Goal: Task Accomplishment & Management: Manage account settings

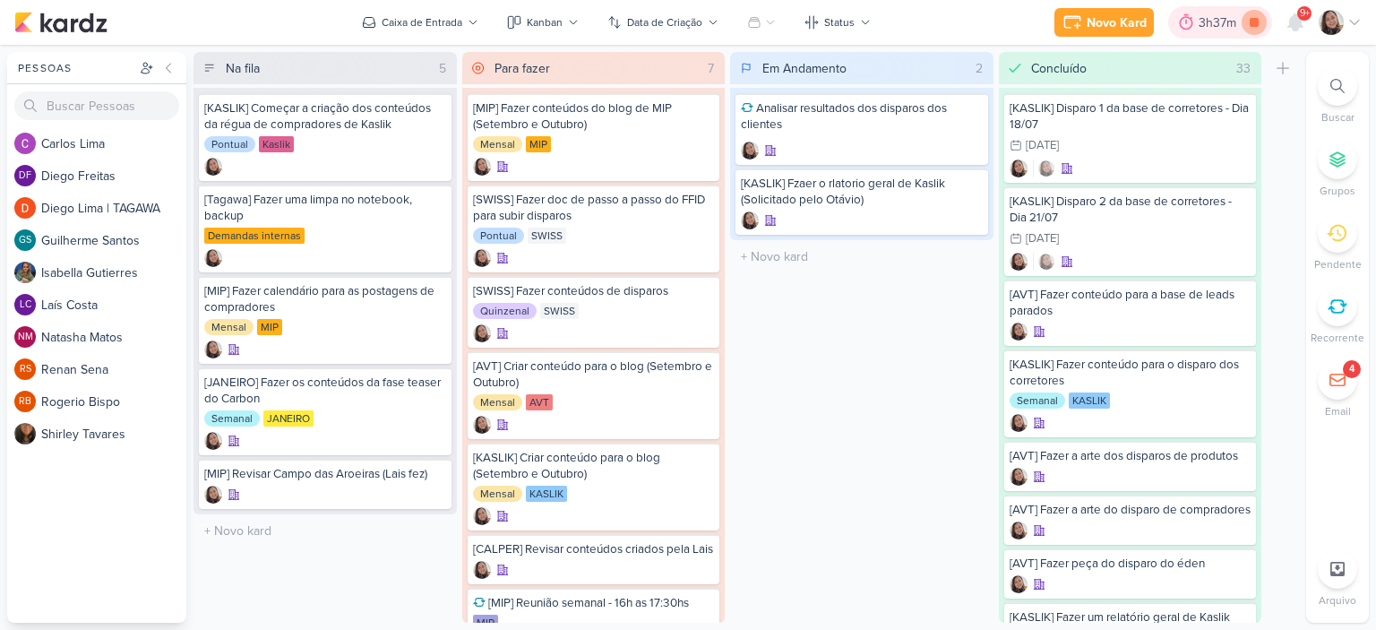
click at [1247, 27] on icon at bounding box center [1253, 22] width 25 height 25
click at [1352, 22] on icon at bounding box center [1354, 23] width 9 height 4
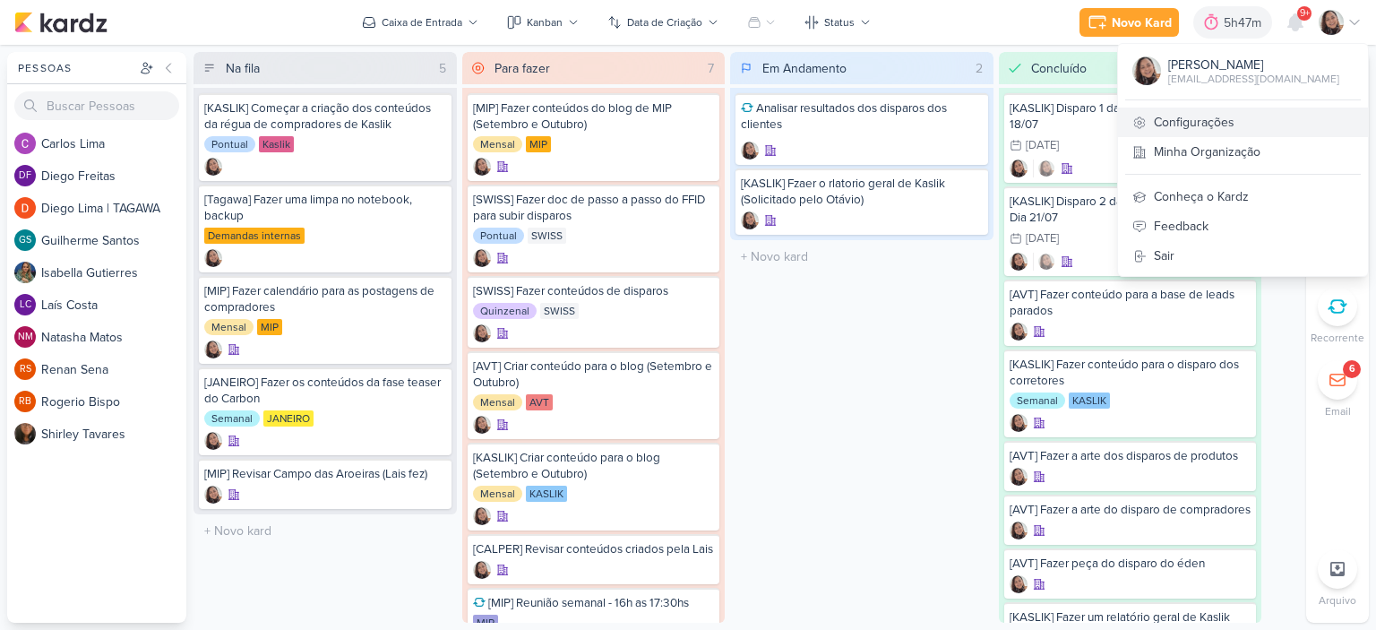
click at [1209, 124] on link "Configurações" at bounding box center [1243, 122] width 250 height 30
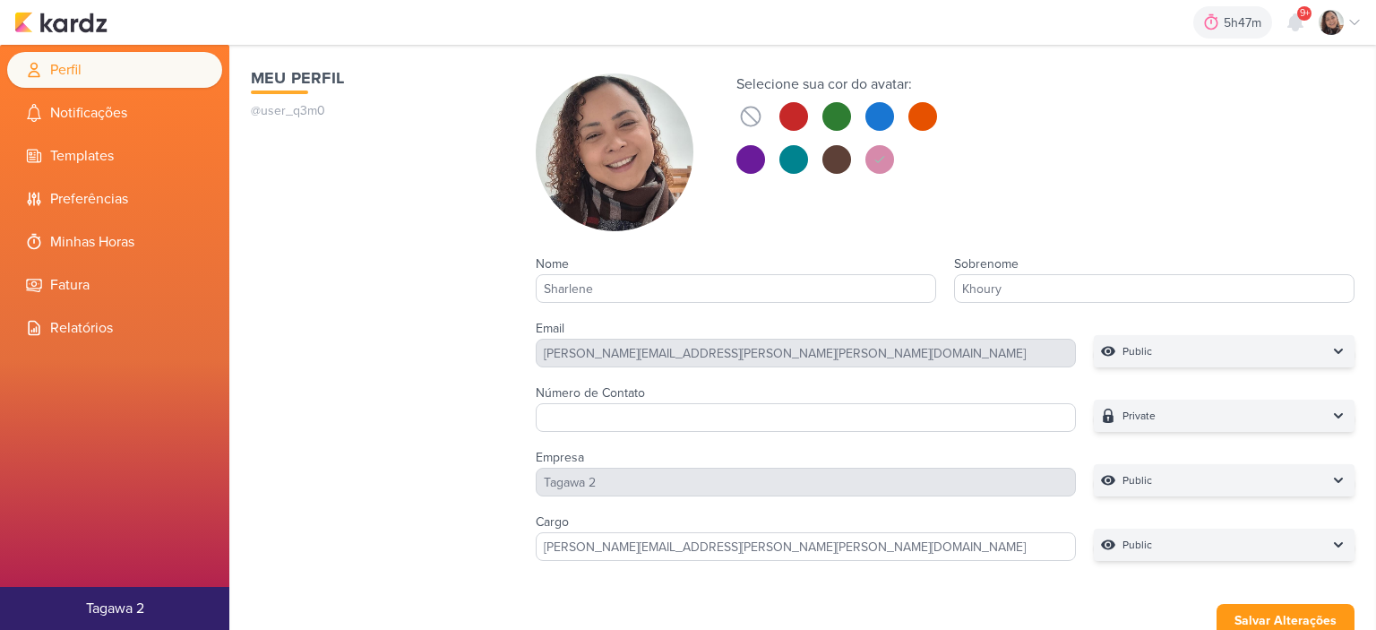
click at [29, 238] on icon at bounding box center [34, 242] width 18 height 18
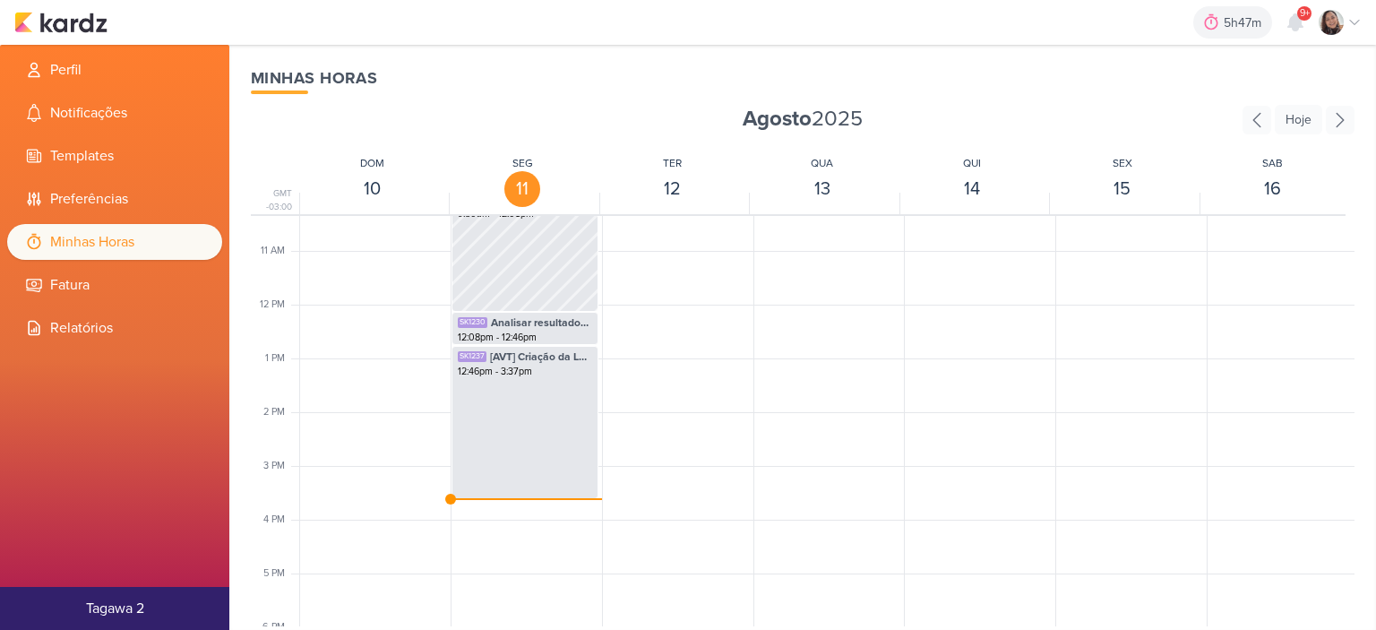
scroll to position [691, 0]
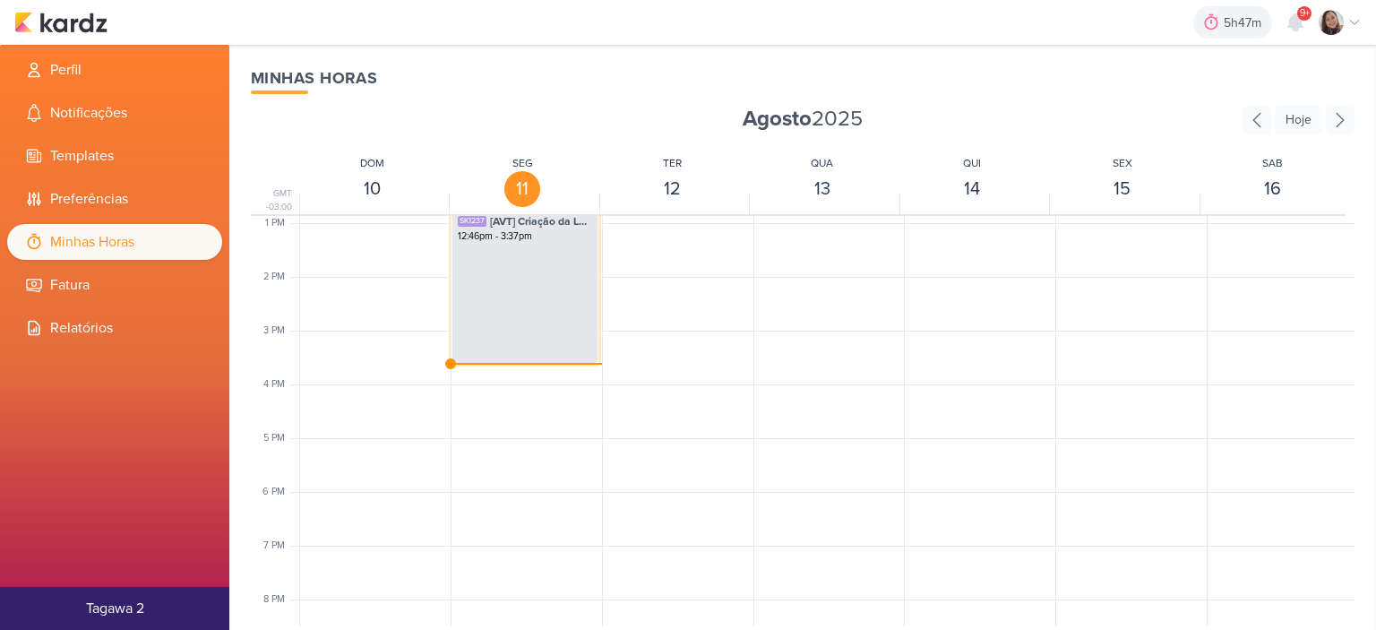
click at [530, 286] on div "SK1237 [AVT] Criação da LP do Éden dentro do RD 12:46pm - 3:37pm" at bounding box center [524, 286] width 147 height 153
select select "pm"
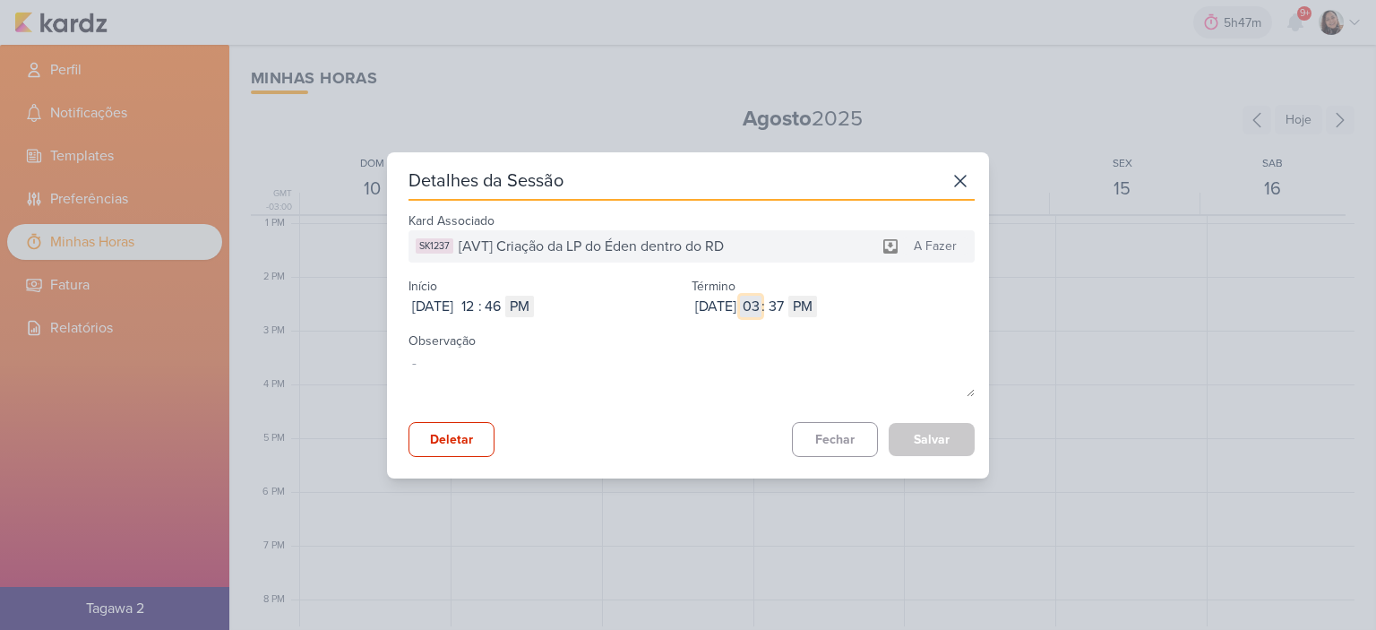
click at [761, 298] on input "03" at bounding box center [750, 306] width 21 height 21
type input "12"
select select "am"
type input "12"
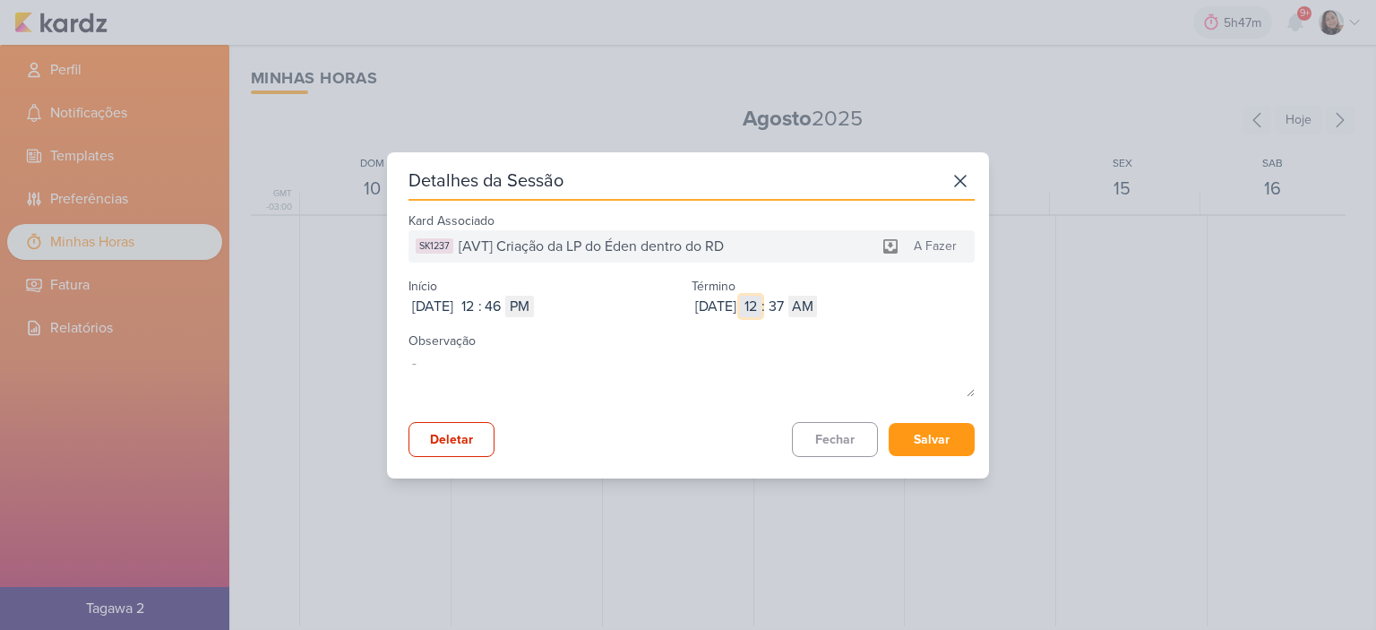
type input "1"
select select "pm"
type input "1"
click at [786, 303] on input "37" at bounding box center [775, 306] width 21 height 21
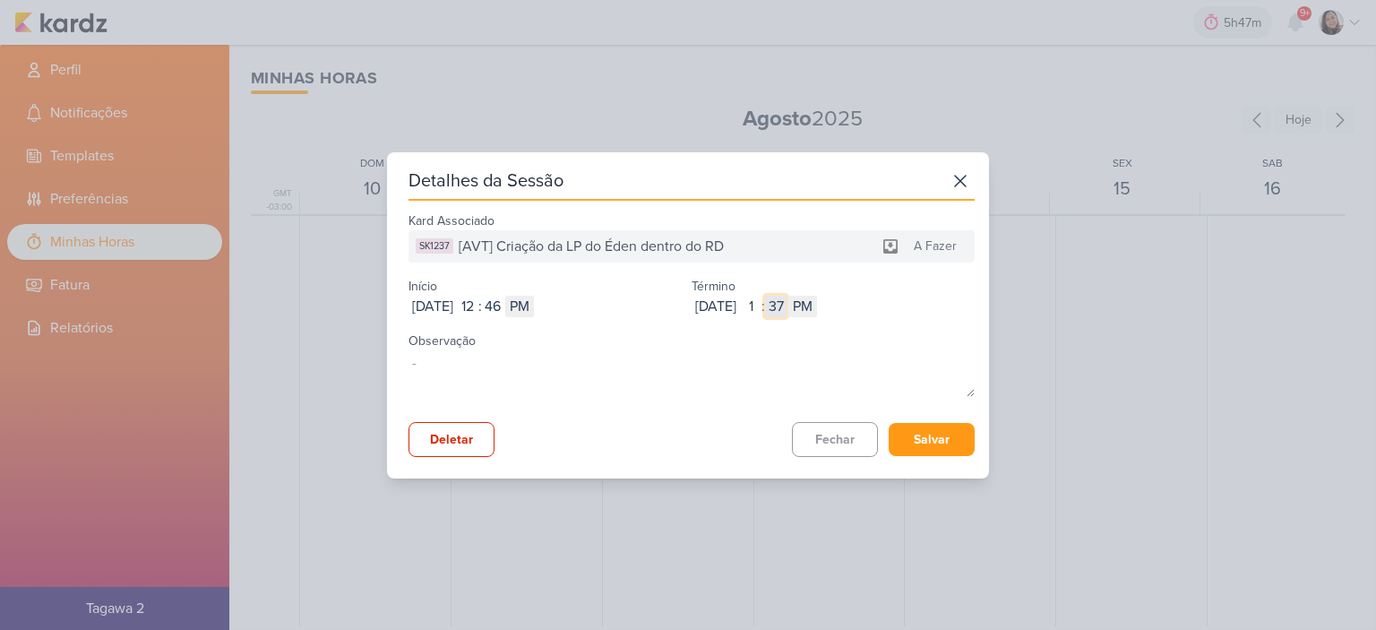
click at [786, 303] on input "37" at bounding box center [775, 306] width 21 height 21
type input "58"
click at [909, 440] on button "Salvar" at bounding box center [931, 439] width 86 height 33
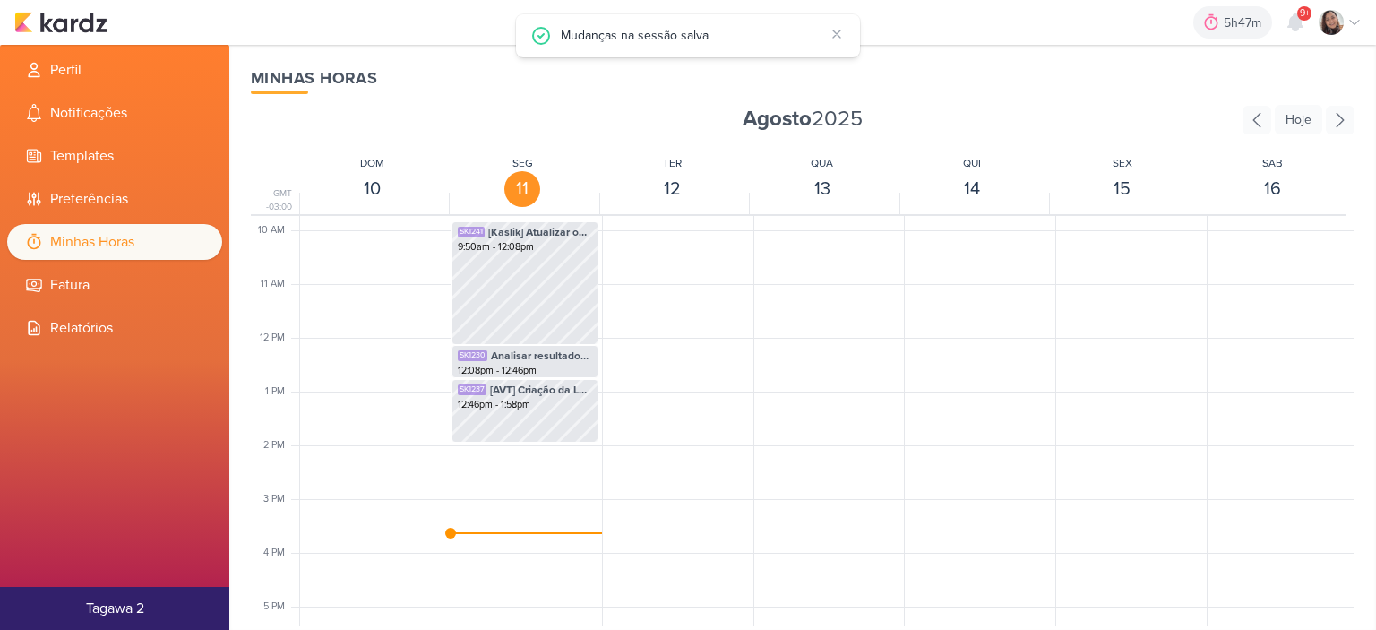
scroll to position [512, 0]
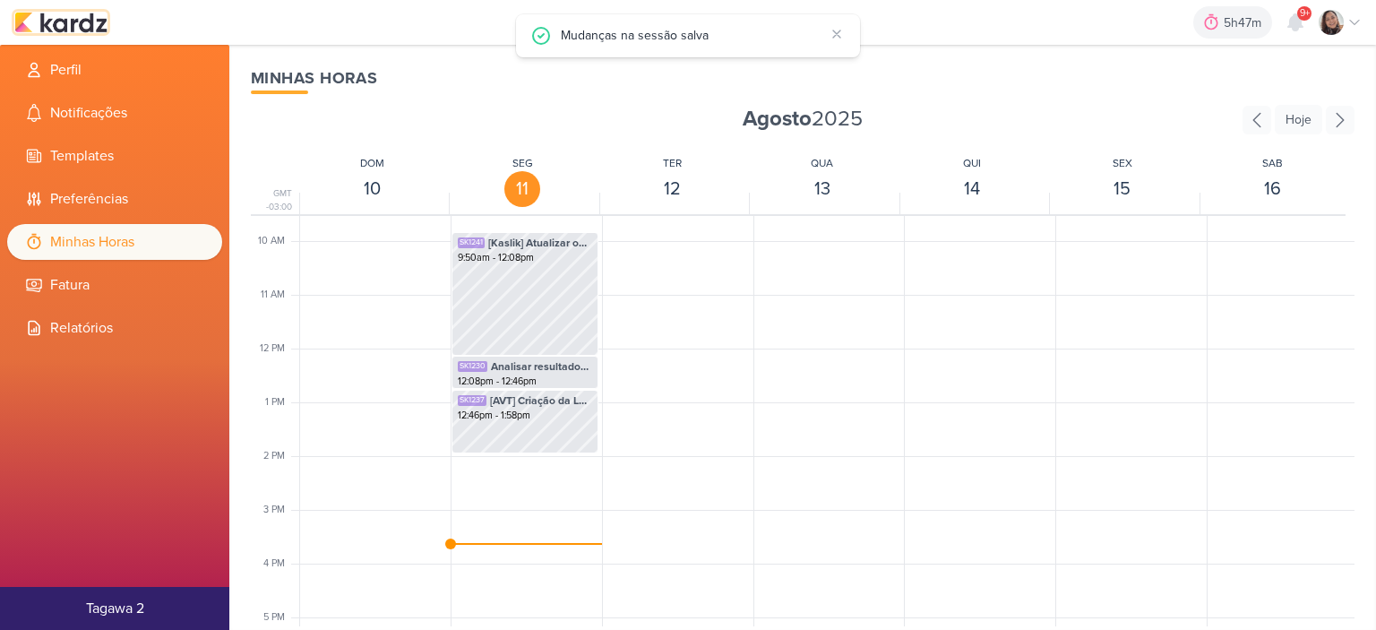
click at [79, 28] on img at bounding box center [60, 22] width 93 height 21
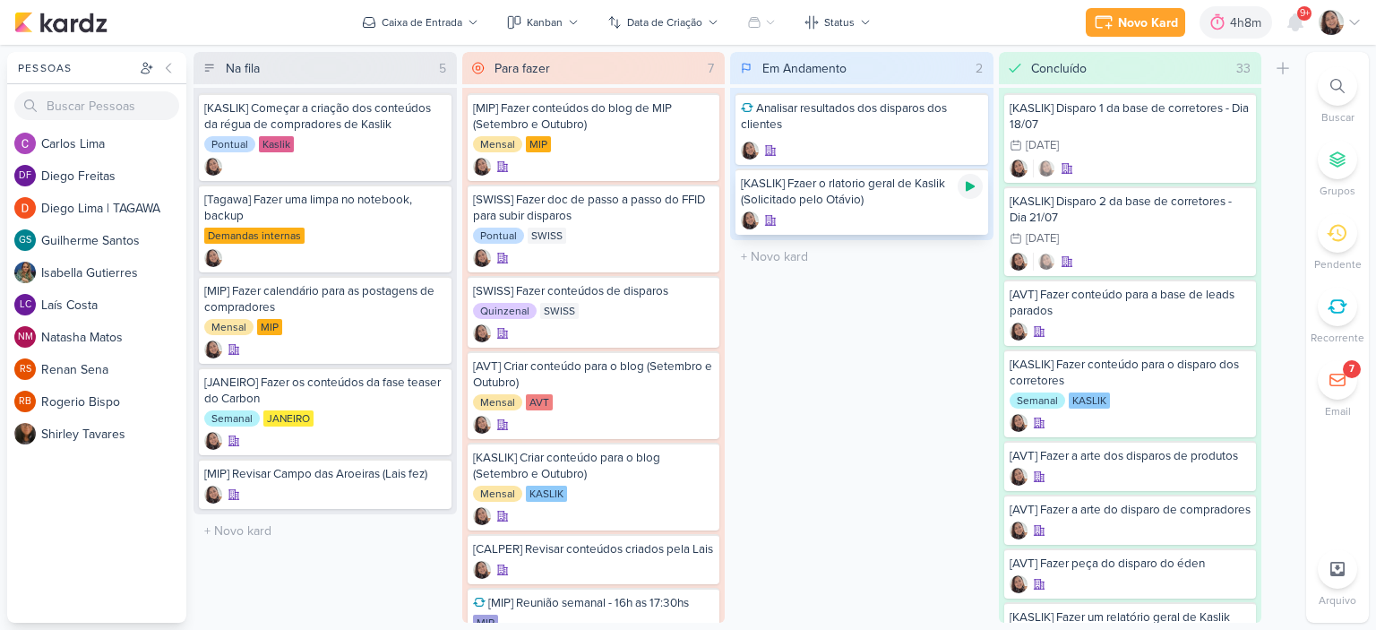
click at [965, 197] on div at bounding box center [969, 186] width 25 height 25
click at [1341, 21] on img at bounding box center [1330, 22] width 25 height 25
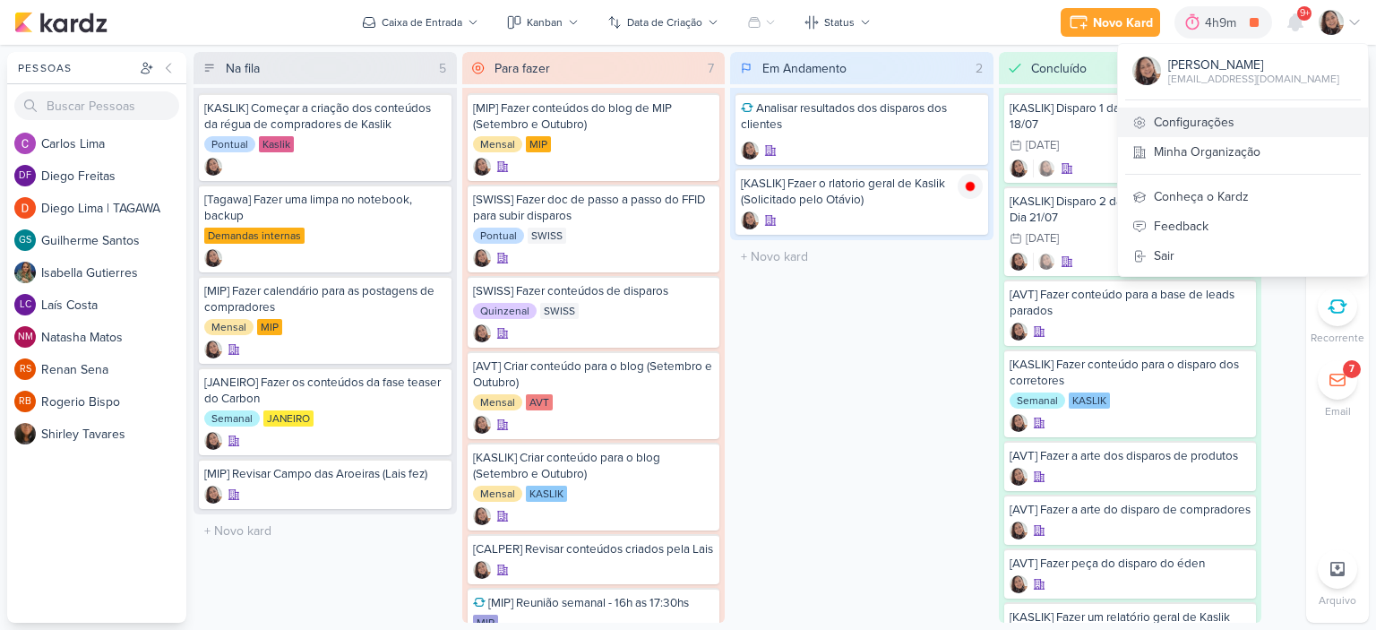
click at [1229, 116] on link "Configurações" at bounding box center [1243, 122] width 250 height 30
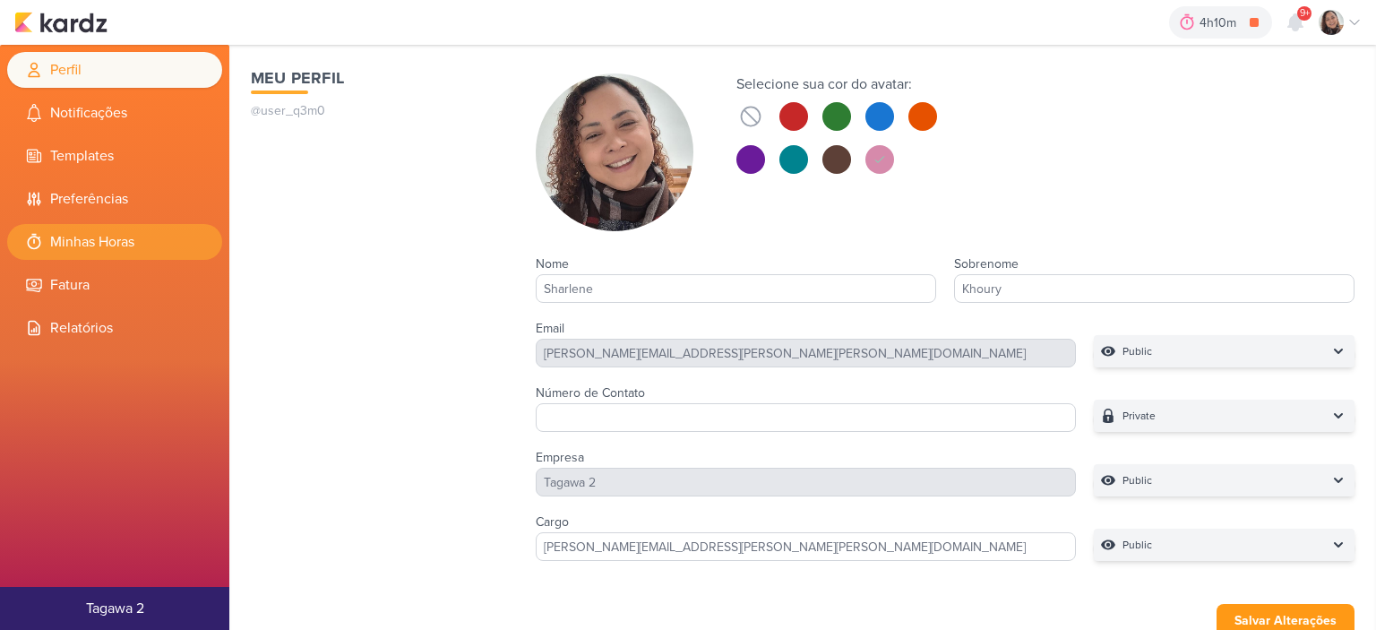
click at [115, 254] on li "Minhas Horas" at bounding box center [114, 242] width 215 height 36
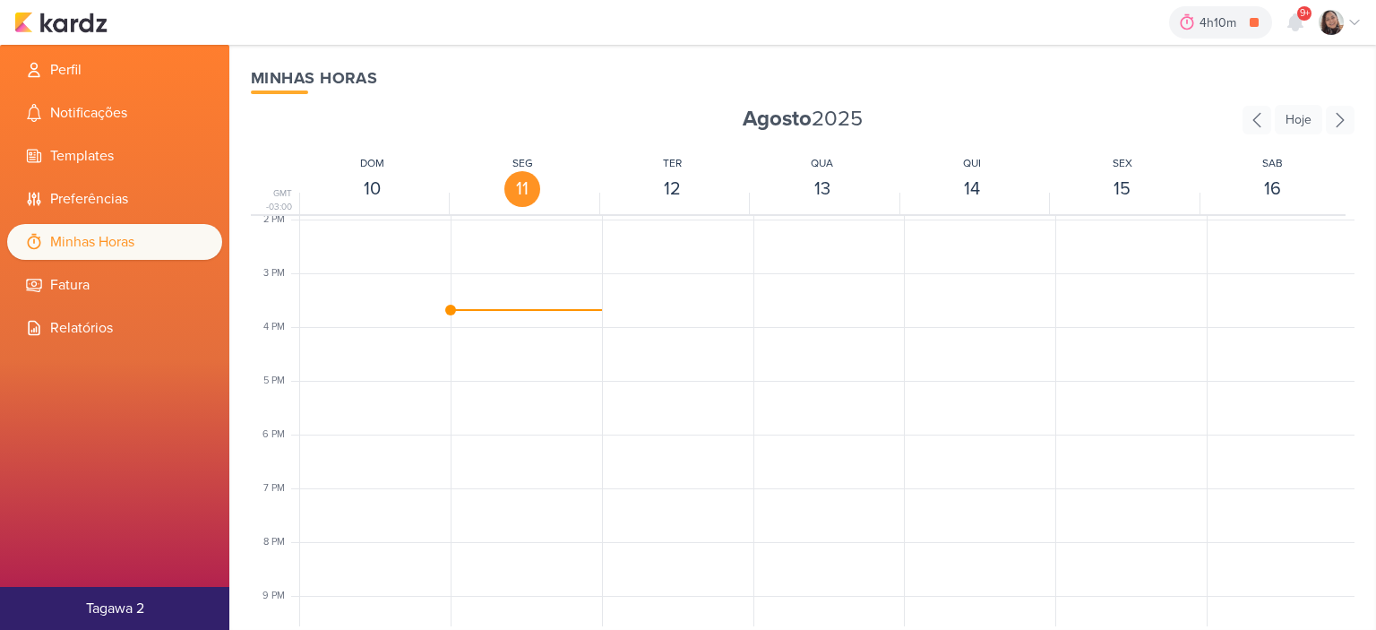
scroll to position [781, 0]
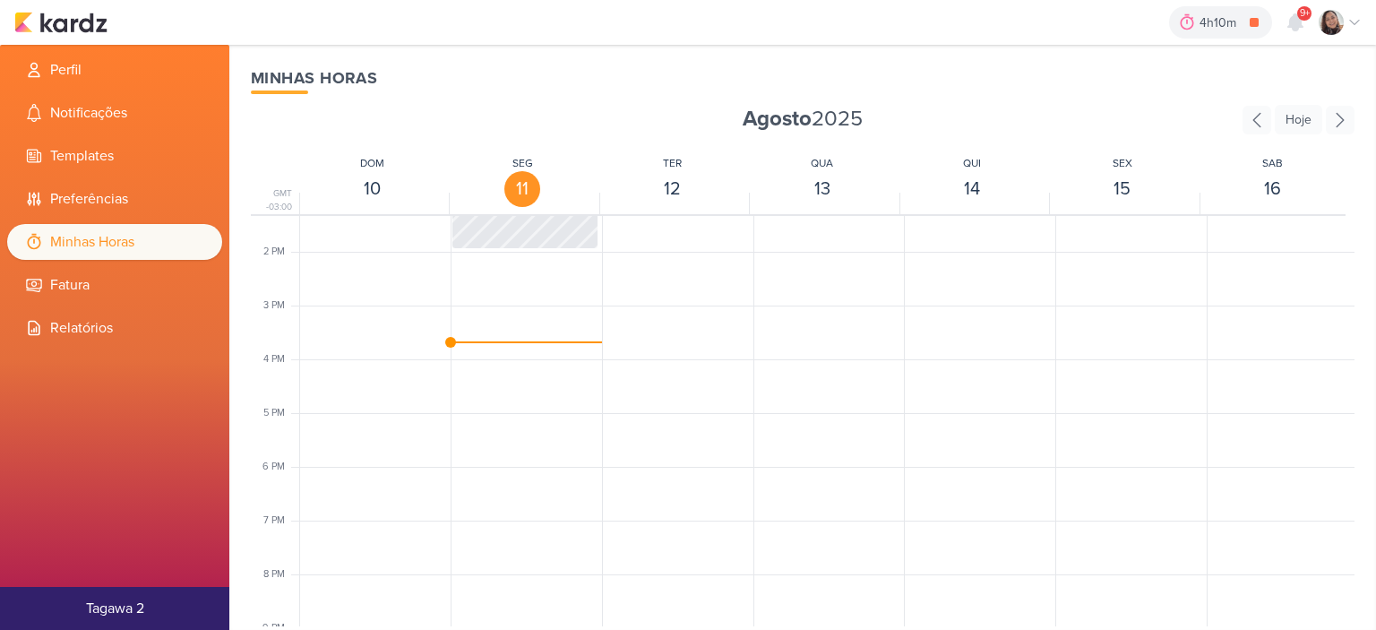
scroll to position [691, 0]
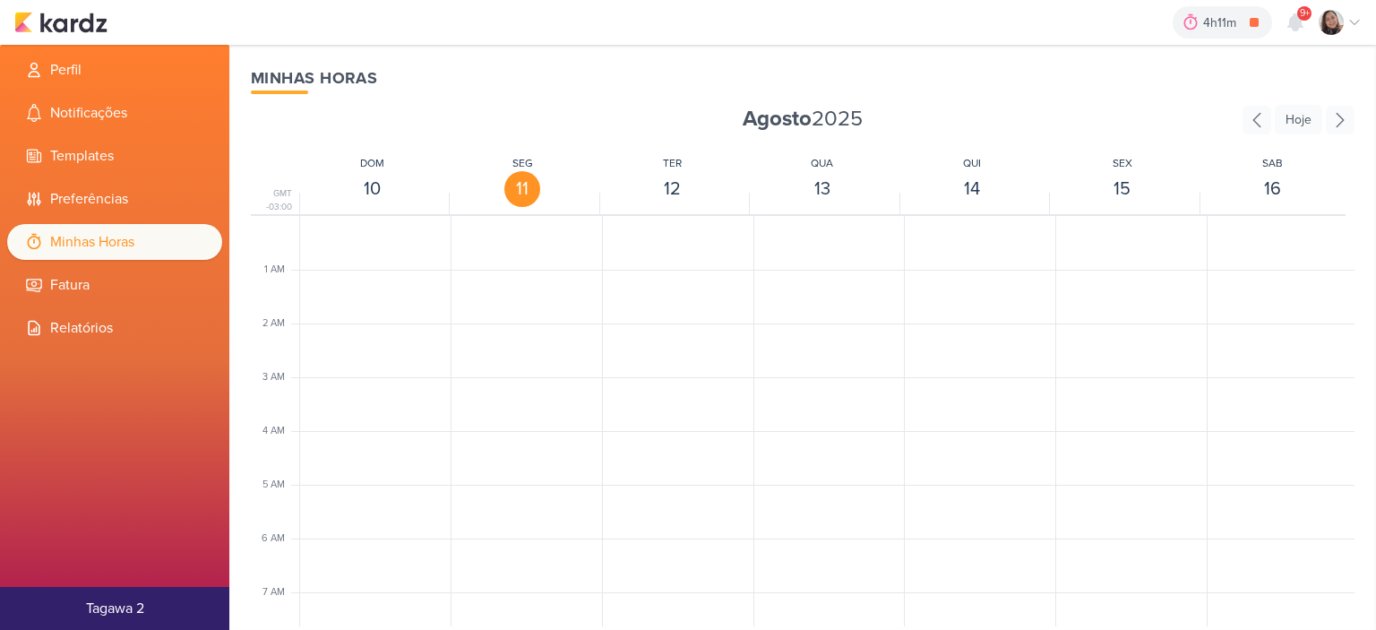
scroll to position [423, 0]
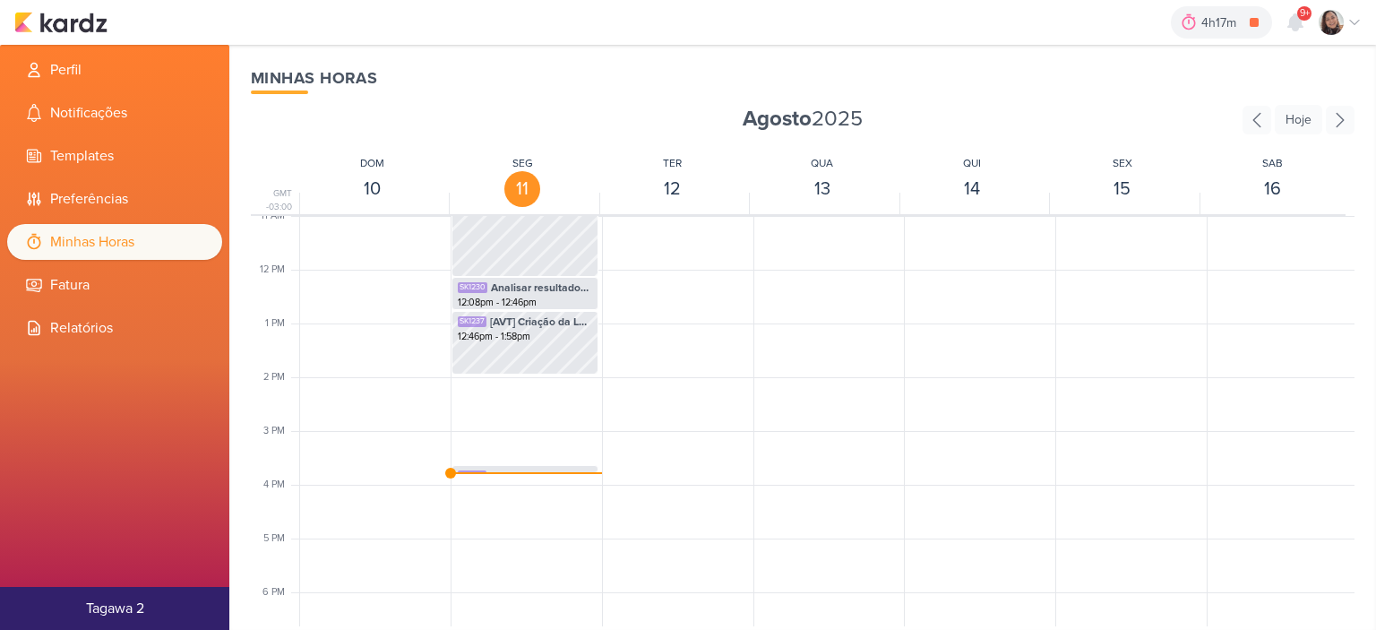
scroll to position [602, 0]
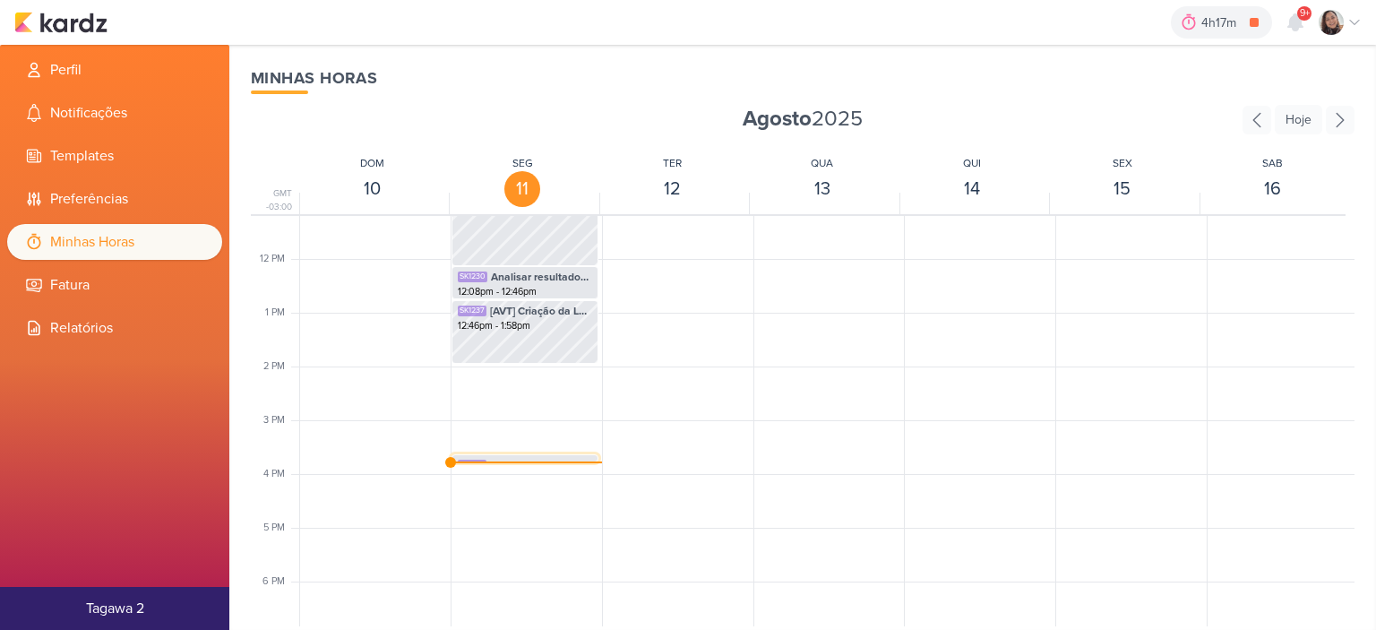
click at [500, 459] on span "[KASLIK] Fzaer o rlatorio geral de Kaslik (Solicitado pelo Otávio)" at bounding box center [541, 465] width 102 height 16
select select "pm"
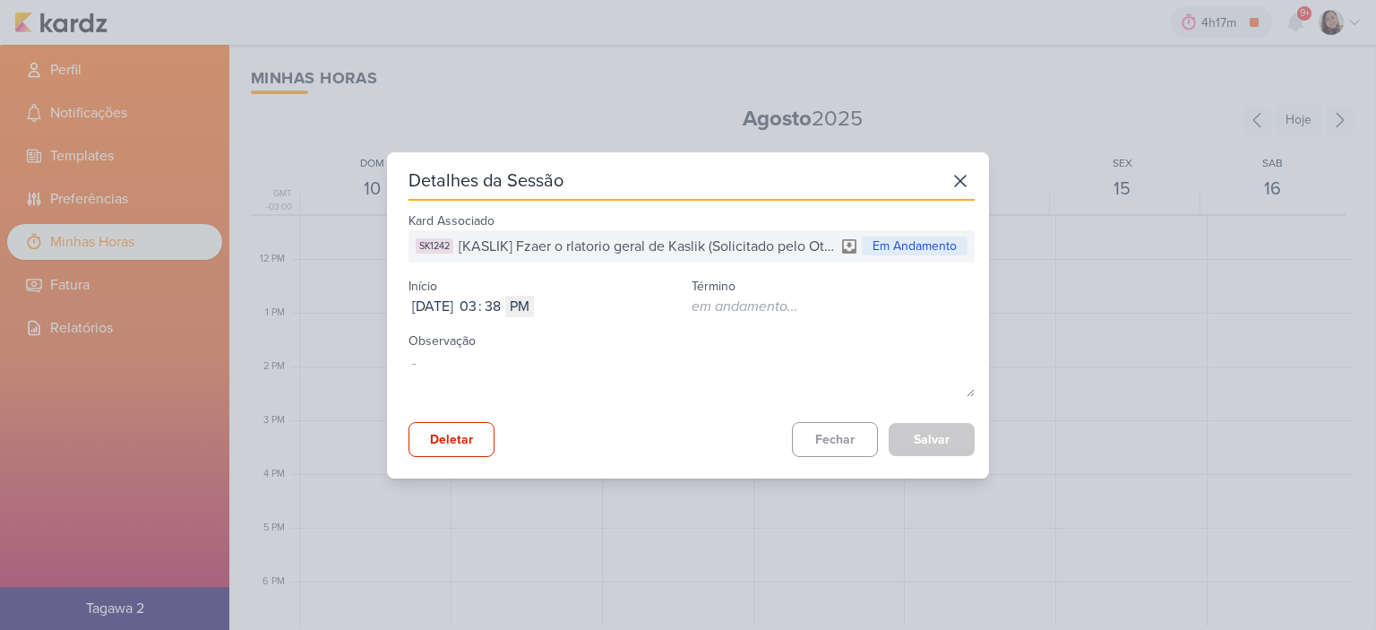
click at [509, 293] on div "Início Aug 11, 2025 2025-08-11 03 : 38 AM PM" at bounding box center [549, 295] width 283 height 44
click at [478, 300] on input "03" at bounding box center [467, 306] width 21 height 21
type input "02"
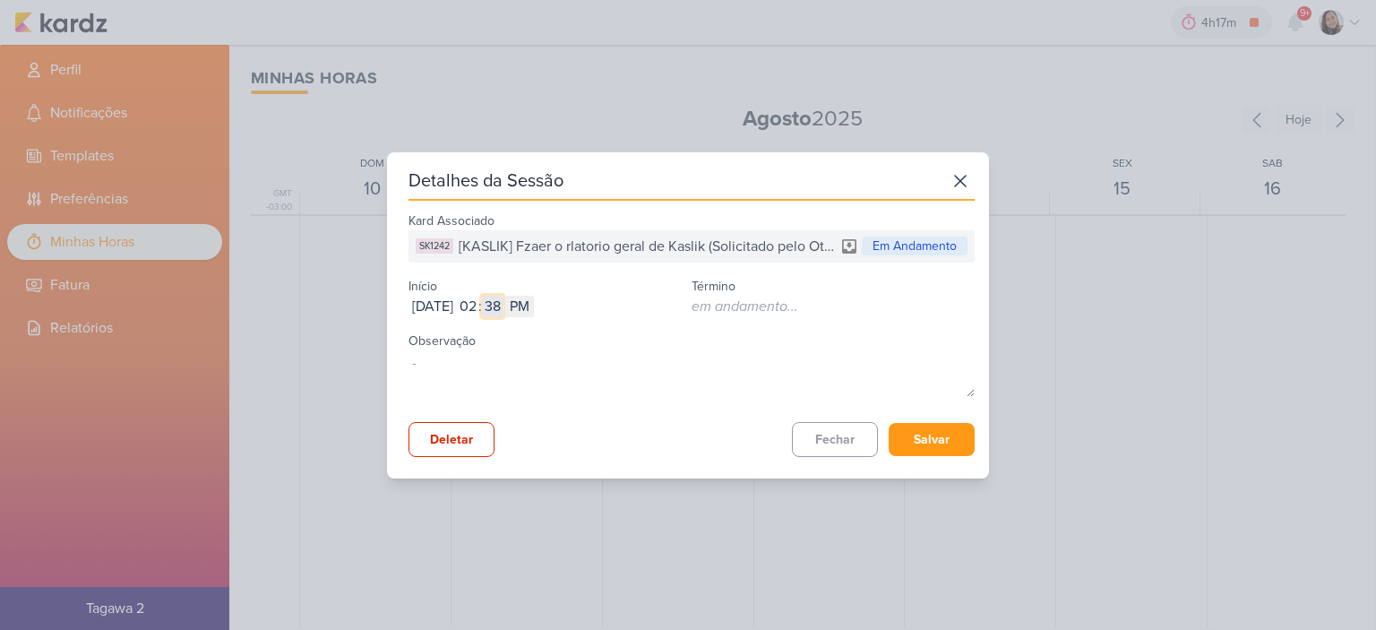
click at [503, 304] on input "38" at bounding box center [492, 306] width 21 height 21
click at [503, 305] on input "38" at bounding box center [492, 306] width 21 height 21
type input "58"
click at [954, 435] on button "Salvar" at bounding box center [931, 439] width 86 height 33
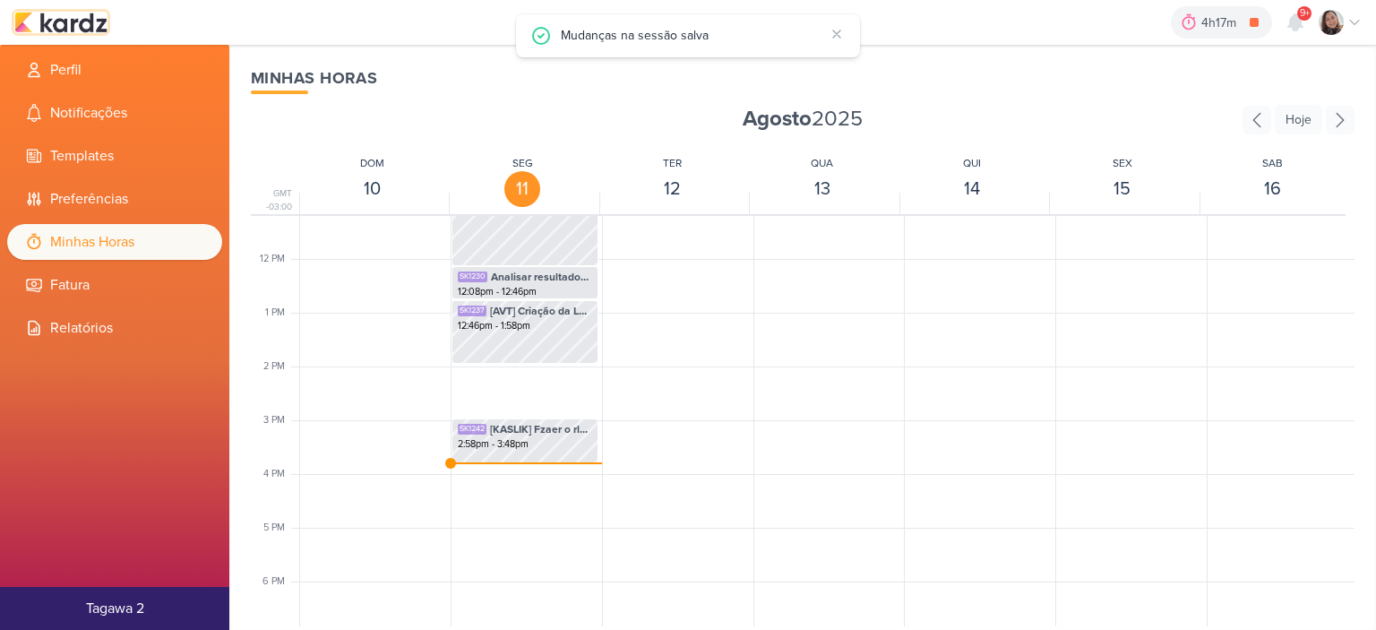
click at [92, 17] on img at bounding box center [60, 22] width 93 height 21
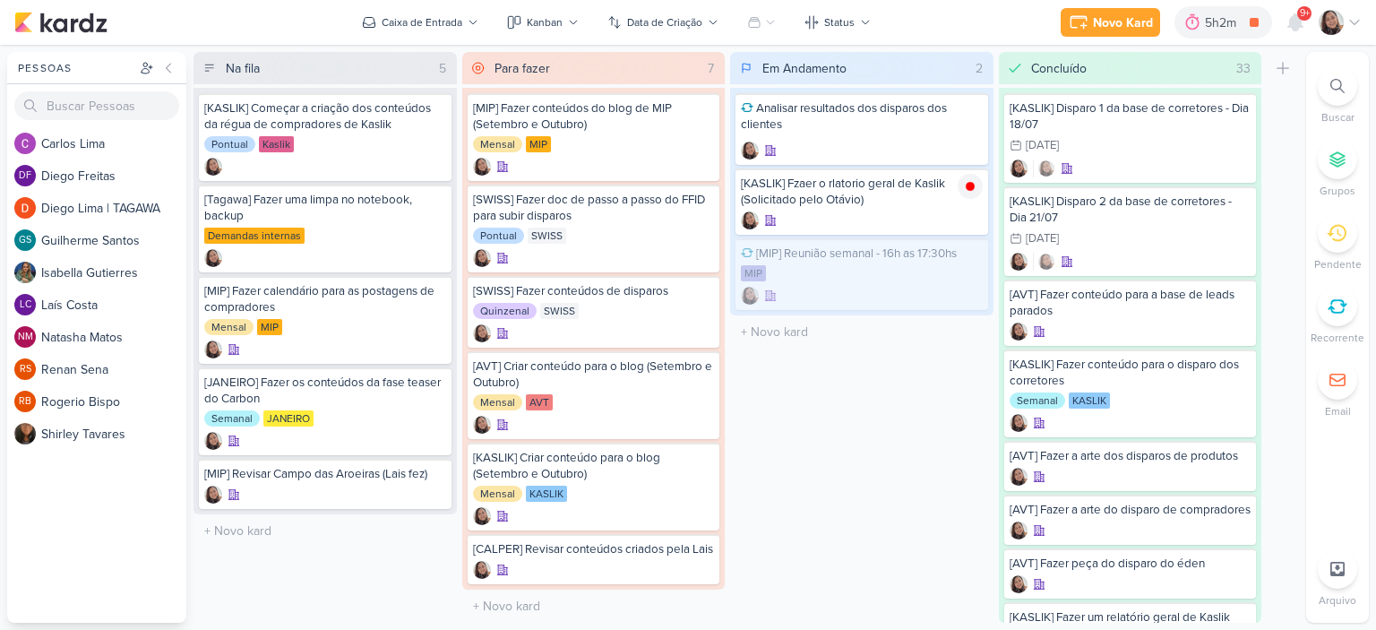
scroll to position [13, 0]
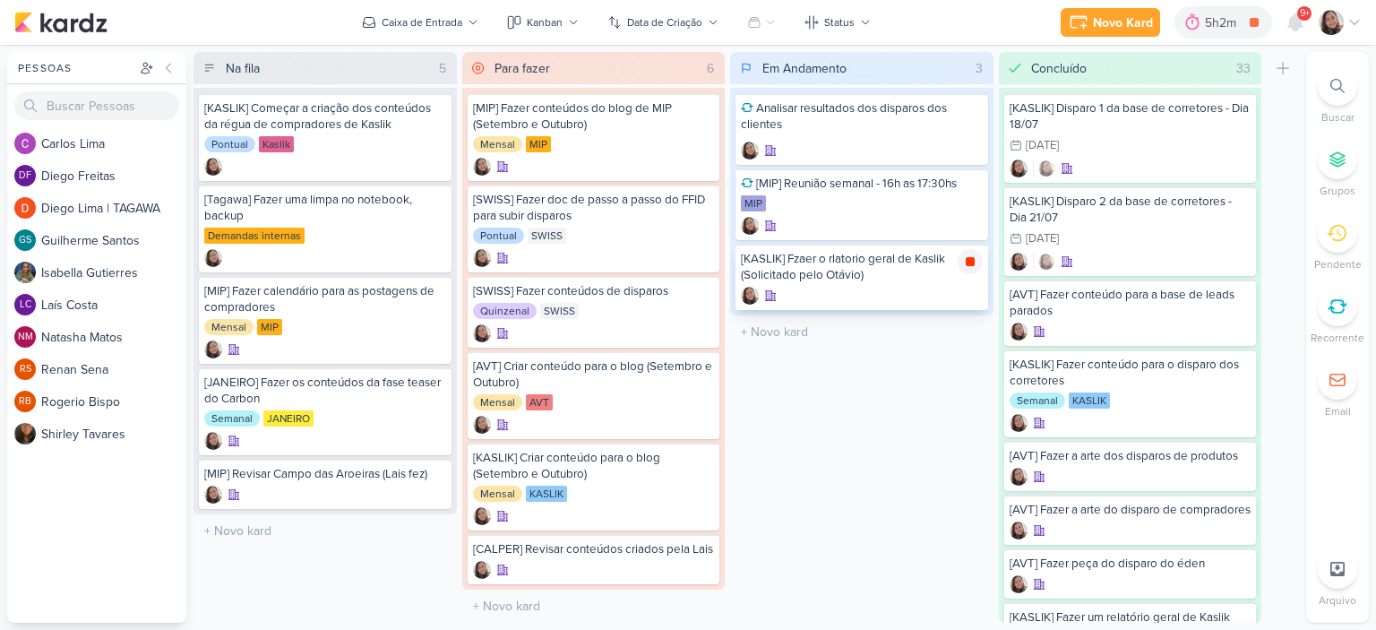
click at [968, 257] on icon at bounding box center [970, 261] width 9 height 9
click at [975, 263] on icon at bounding box center [970, 261] width 14 height 14
